Goal: Information Seeking & Learning: Compare options

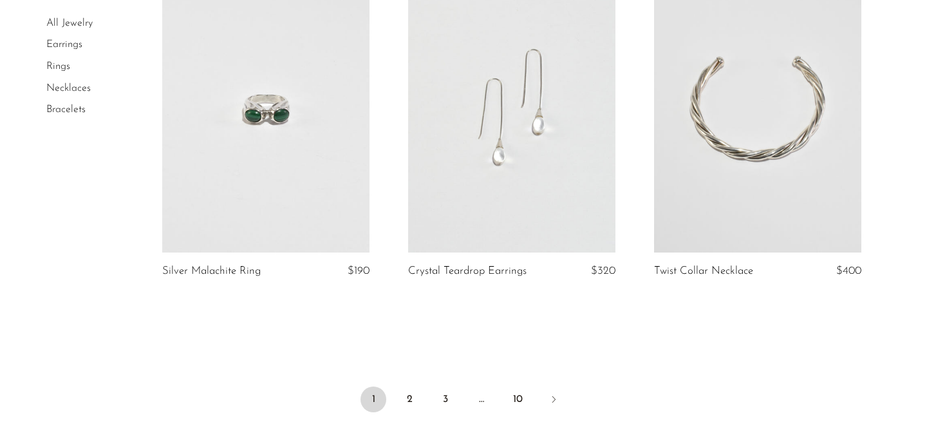
scroll to position [4023, 0]
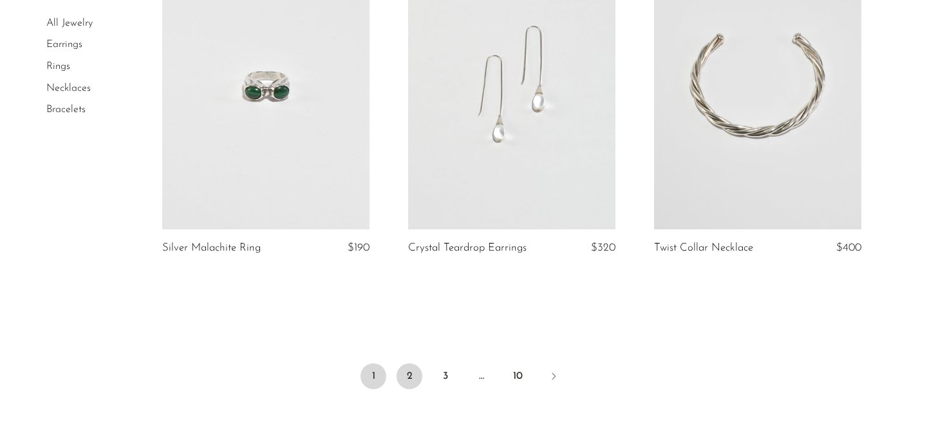
click at [408, 373] on link "2" at bounding box center [410, 376] width 26 height 26
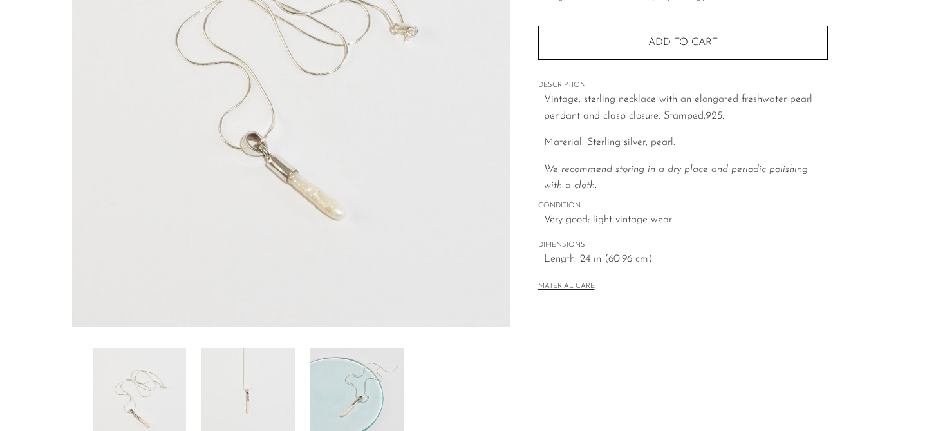
scroll to position [281, 0]
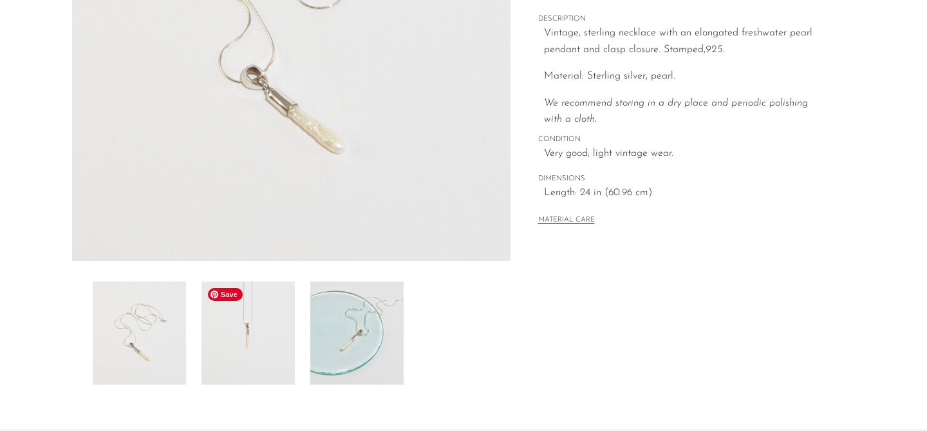
click at [259, 327] on img at bounding box center [248, 332] width 93 height 103
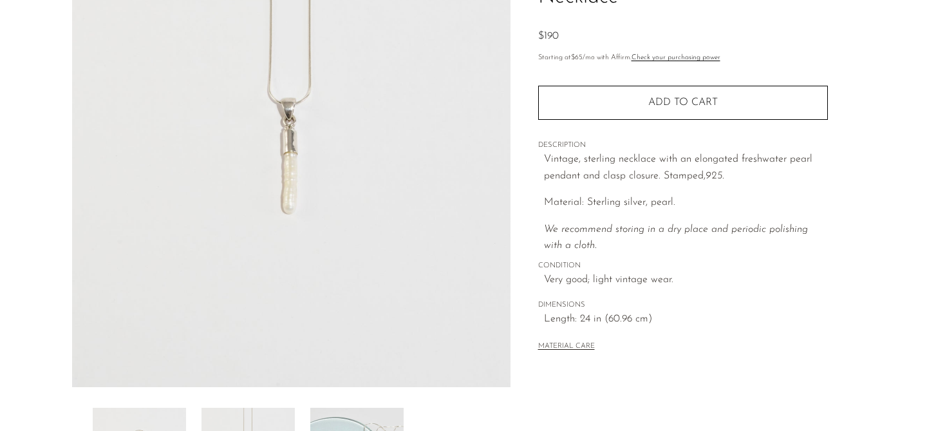
scroll to position [143, 0]
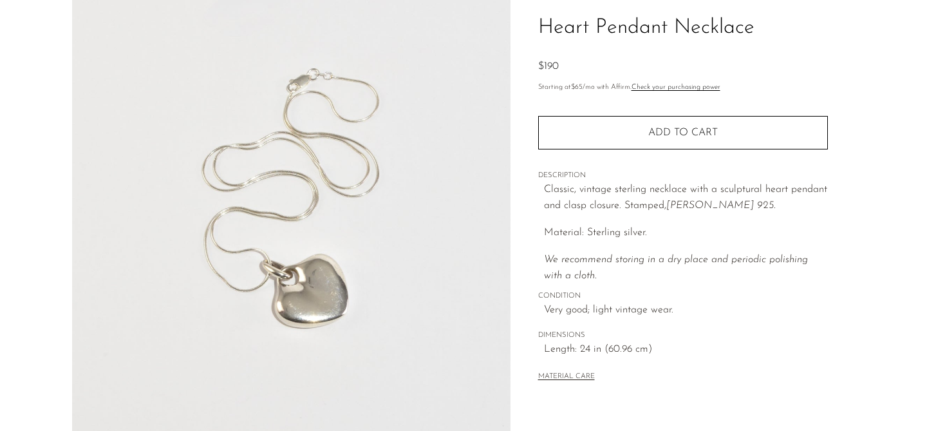
scroll to position [408, 0]
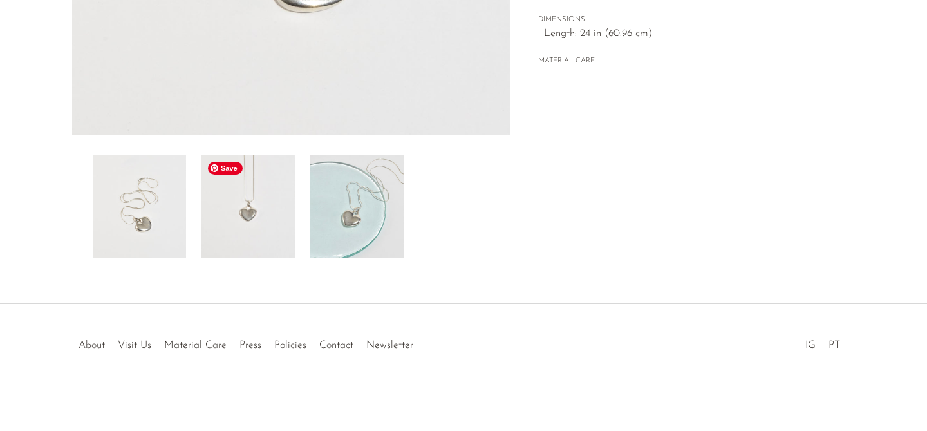
click at [274, 211] on img at bounding box center [248, 206] width 93 height 103
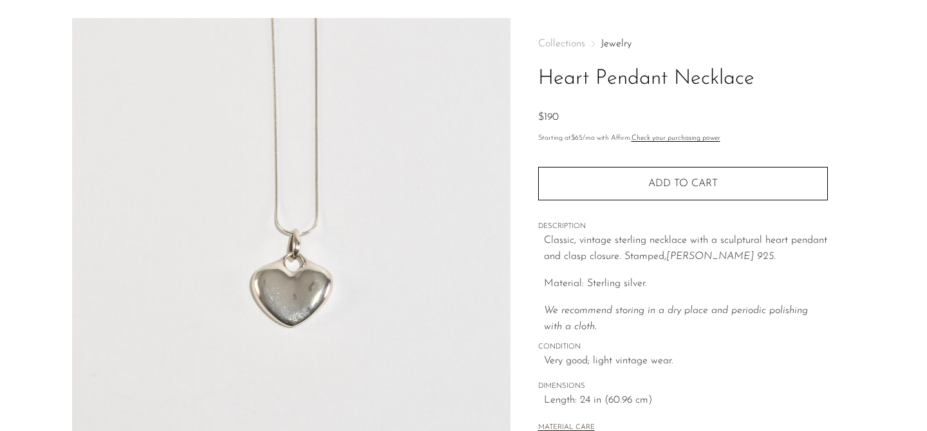
scroll to position [9, 0]
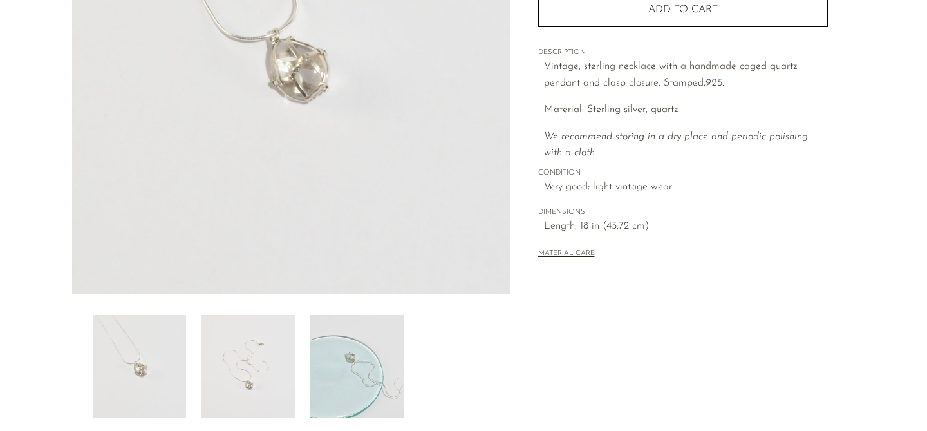
scroll to position [263, 0]
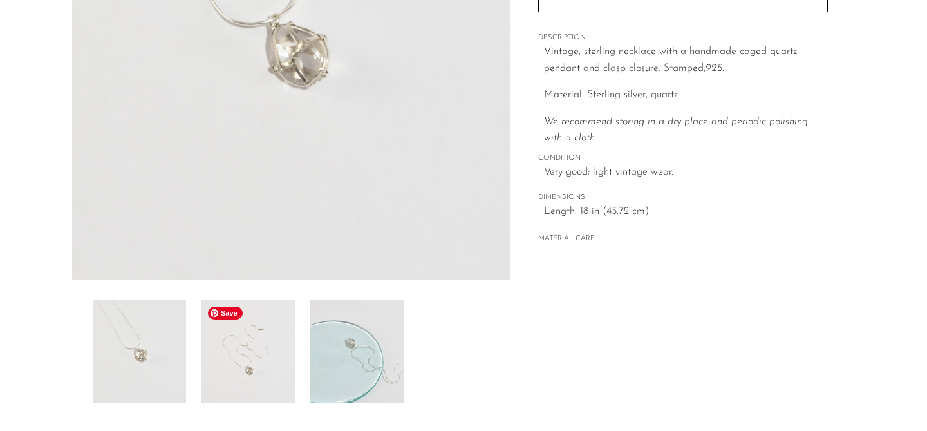
click at [277, 336] on img at bounding box center [248, 351] width 93 height 103
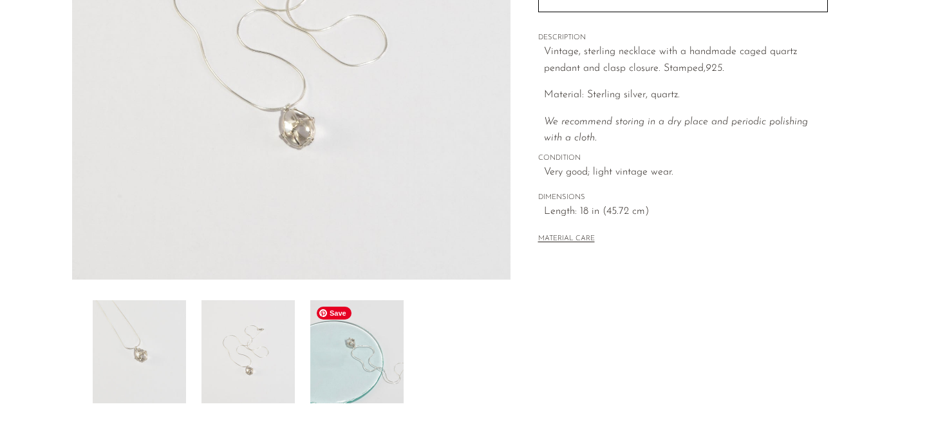
click at [359, 361] on img at bounding box center [356, 351] width 93 height 103
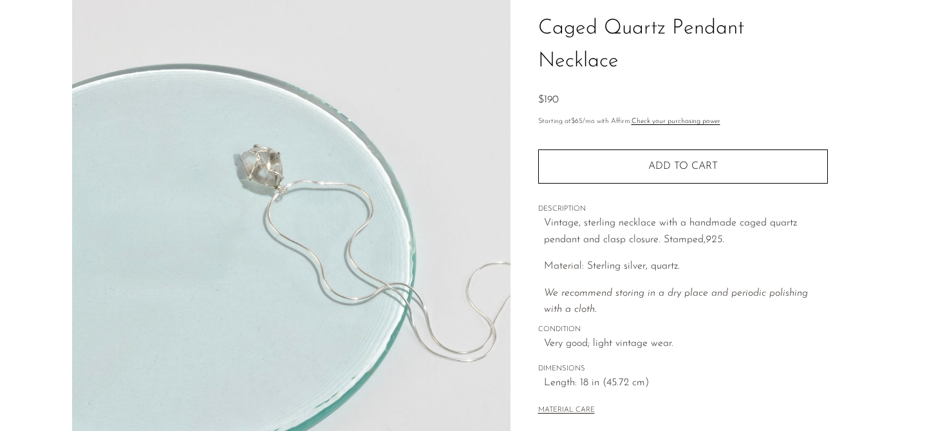
scroll to position [84, 0]
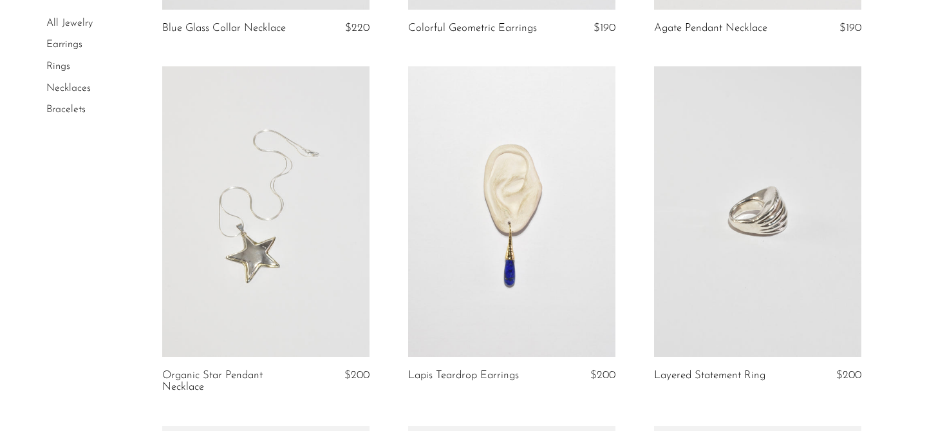
scroll to position [3639, 0]
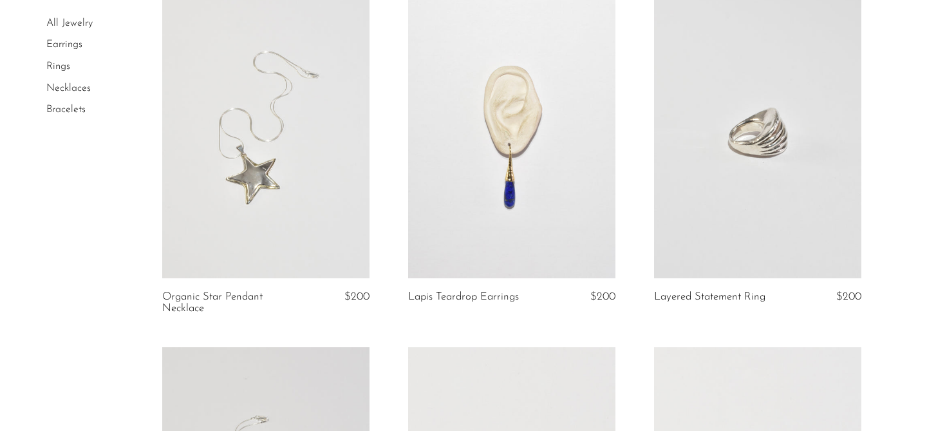
click at [75, 86] on link "Necklaces" at bounding box center [68, 88] width 44 height 10
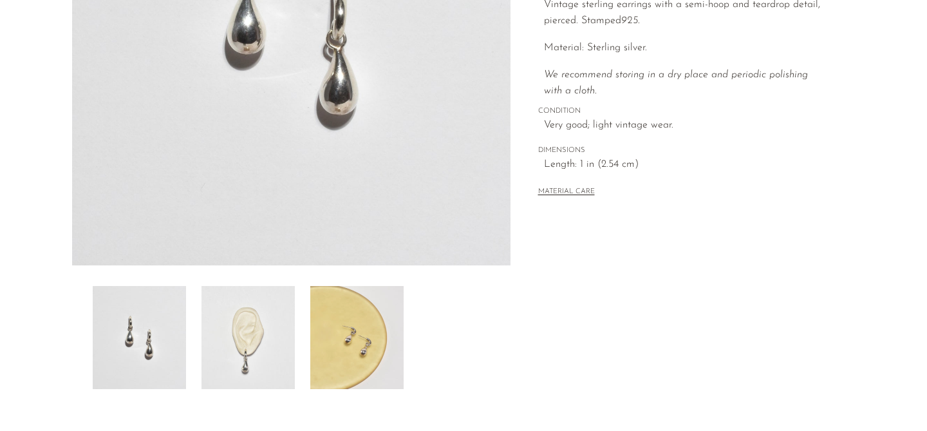
scroll to position [304, 0]
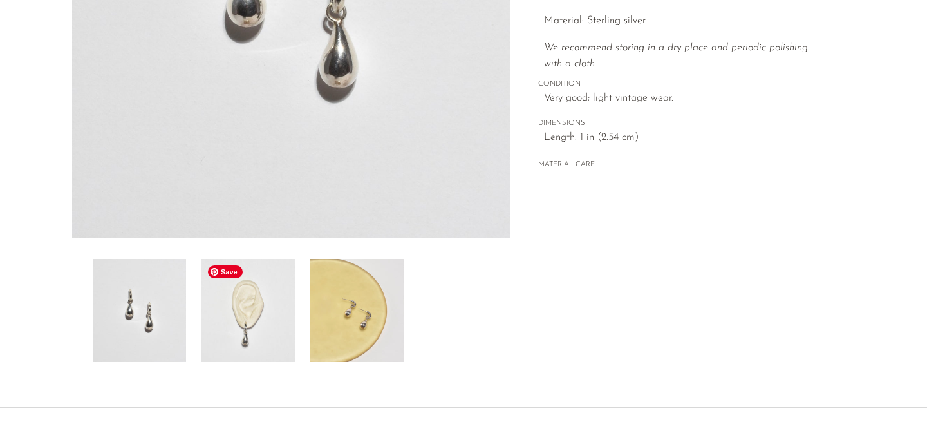
click at [261, 330] on img at bounding box center [248, 310] width 93 height 103
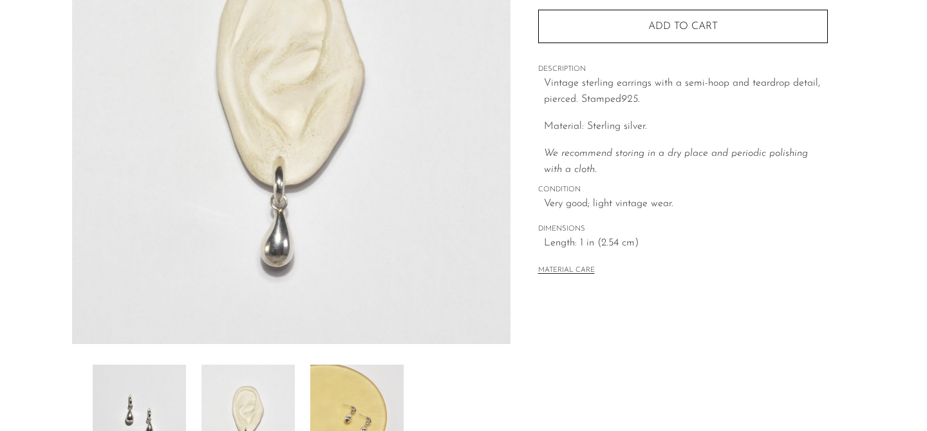
scroll to position [194, 0]
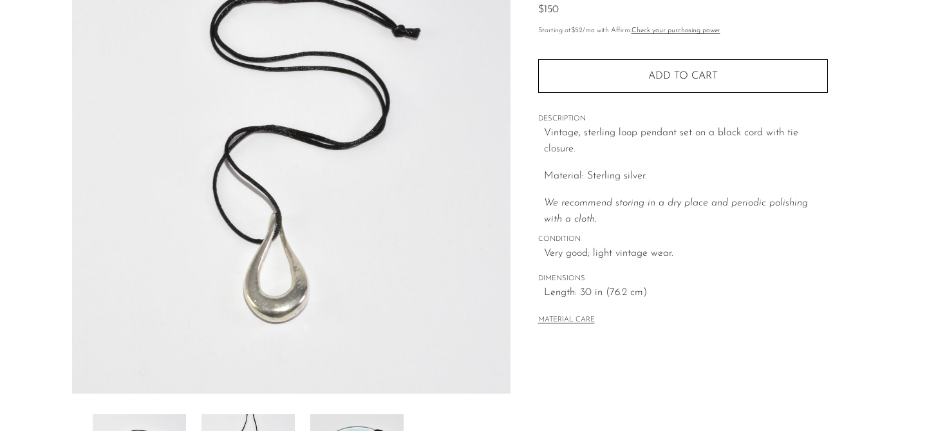
scroll to position [155, 0]
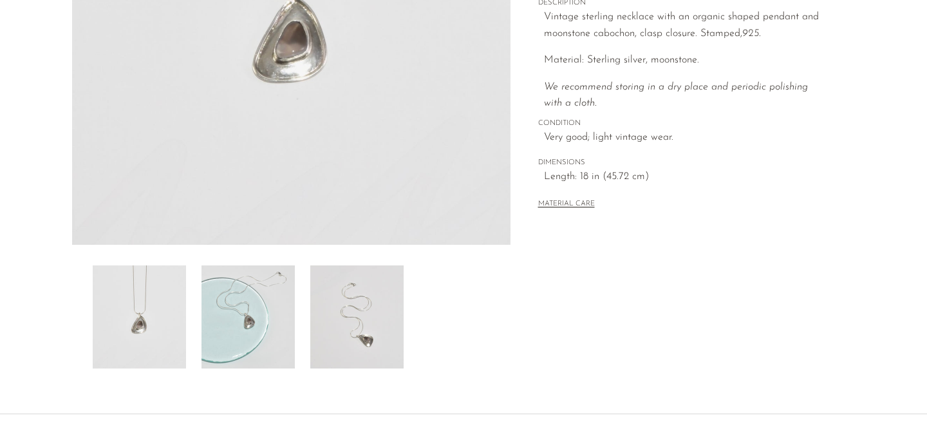
scroll to position [315, 0]
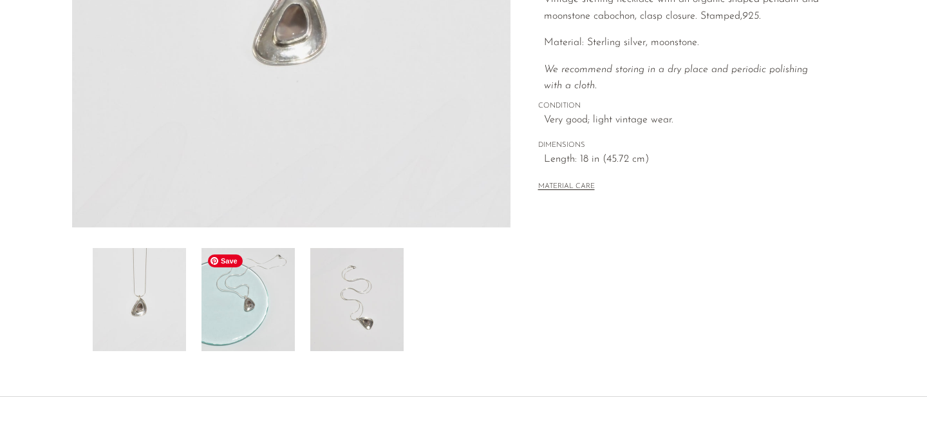
click at [275, 276] on img at bounding box center [248, 299] width 93 height 103
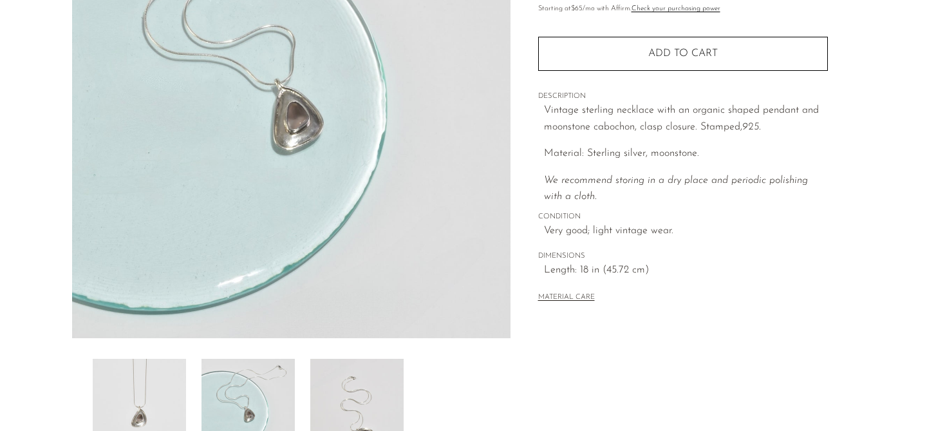
scroll to position [189, 0]
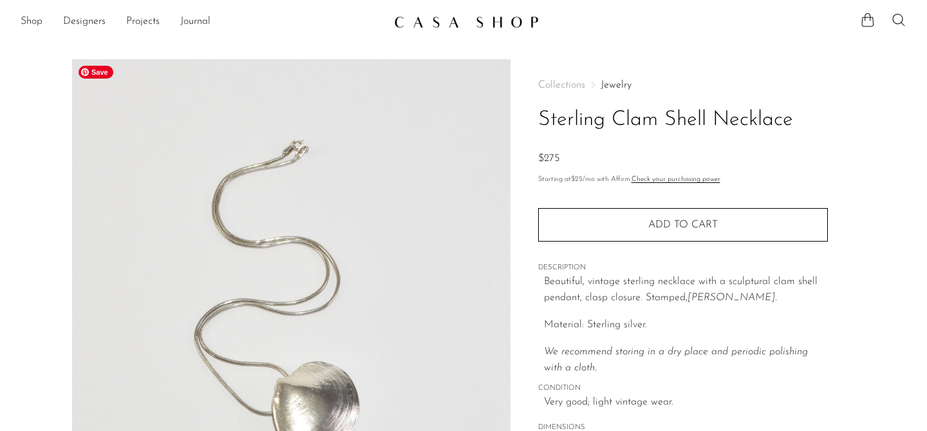
scroll to position [8, 0]
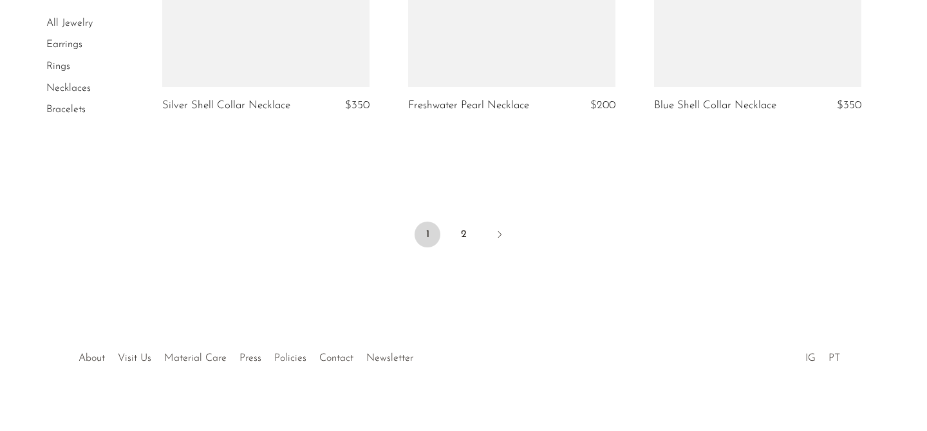
scroll to position [4272, 0]
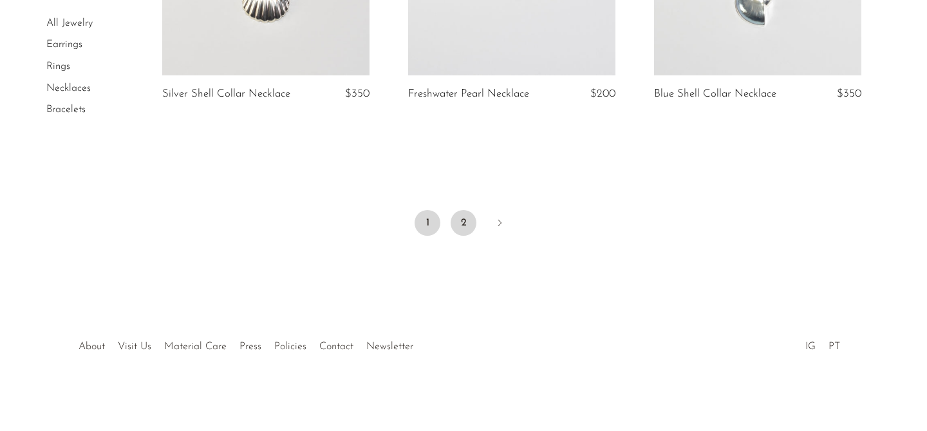
click at [466, 219] on link "2" at bounding box center [464, 223] width 26 height 26
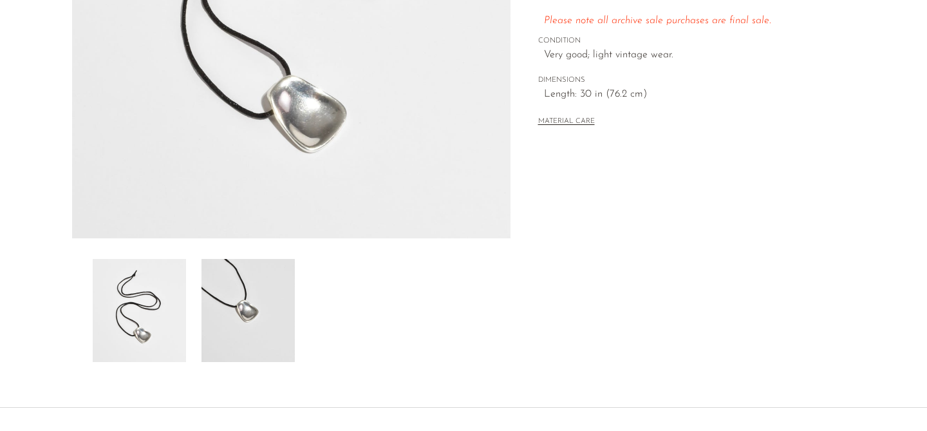
scroll to position [309, 0]
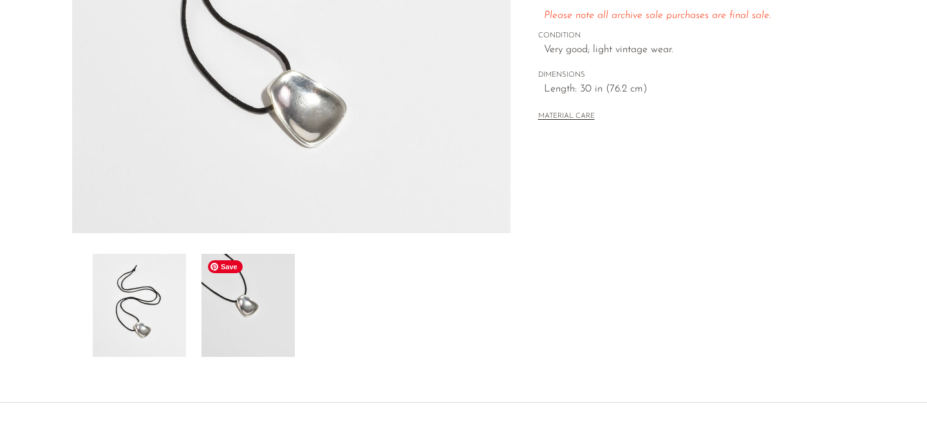
click at [251, 285] on img at bounding box center [248, 305] width 93 height 103
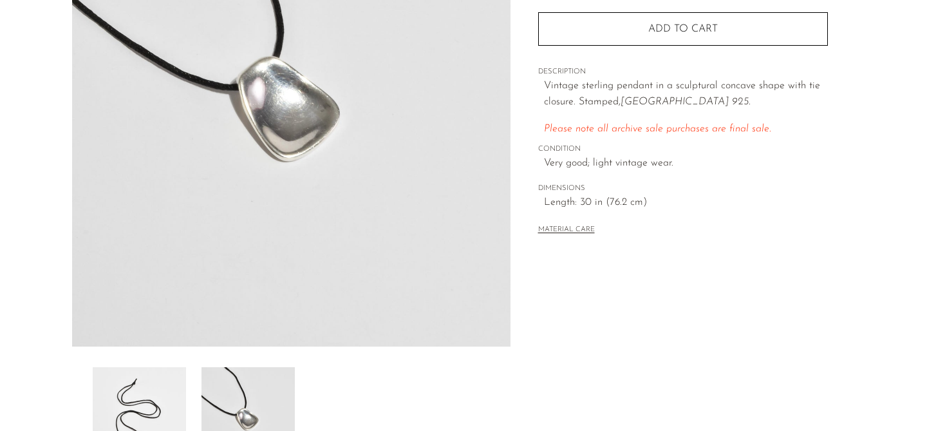
scroll to position [192, 0]
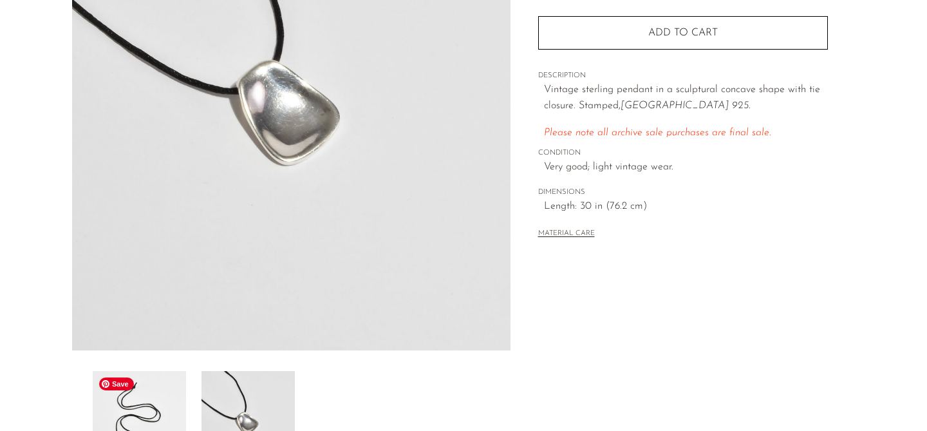
click at [144, 384] on img at bounding box center [139, 422] width 93 height 103
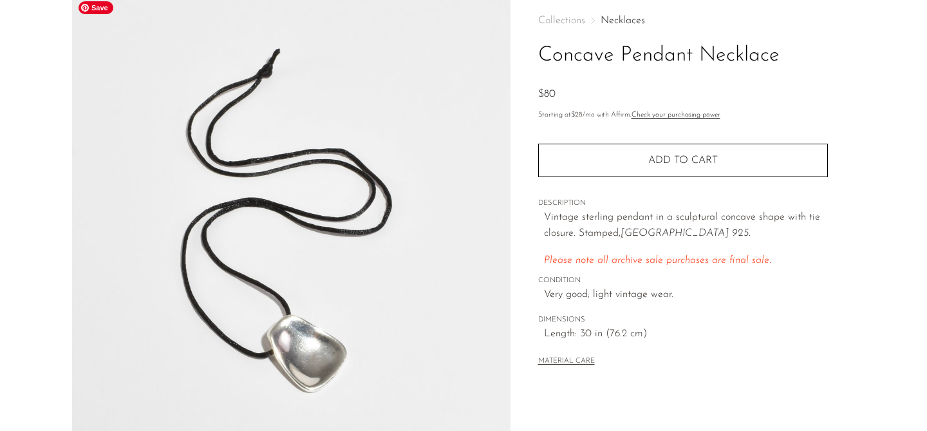
scroll to position [63, 0]
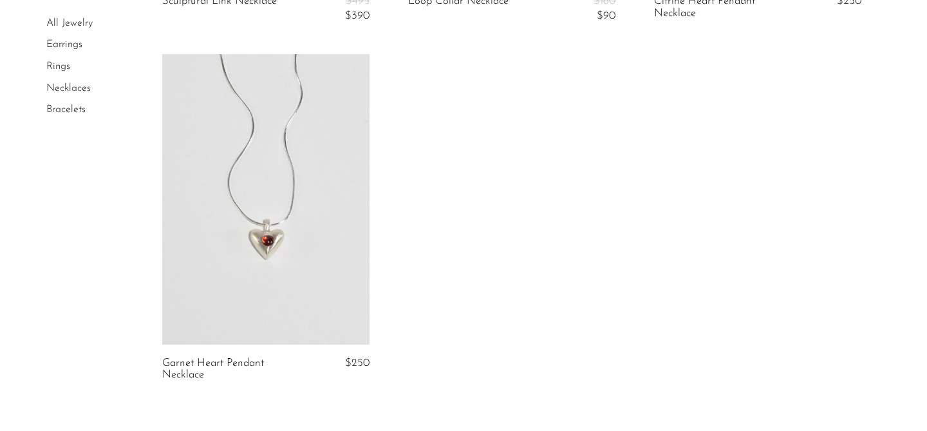
scroll to position [804, 0]
